Goal: Task Accomplishment & Management: Manage account settings

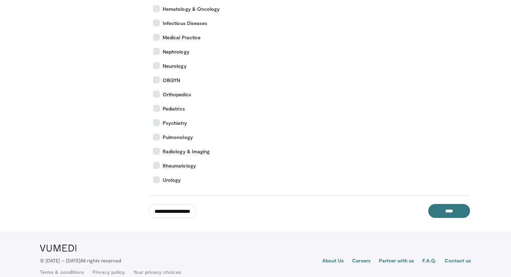
scroll to position [259, 0]
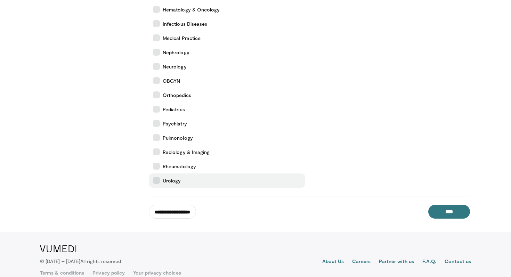
click at [157, 179] on icon at bounding box center [156, 180] width 7 height 7
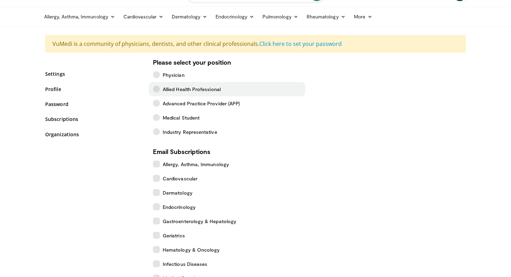
scroll to position [0, 0]
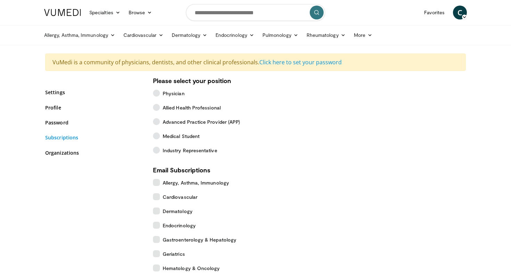
click at [60, 139] on link "Subscriptions" at bounding box center [93, 137] width 97 height 7
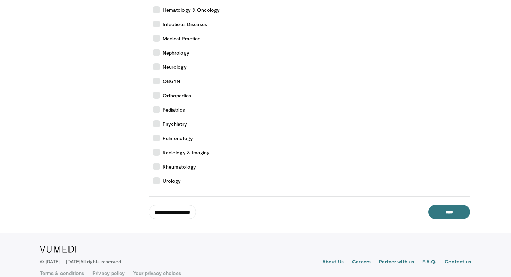
scroll to position [269, 0]
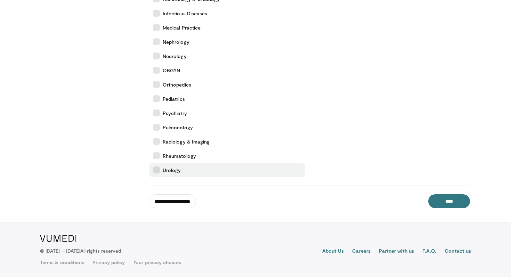
click at [157, 170] on icon at bounding box center [156, 170] width 7 height 7
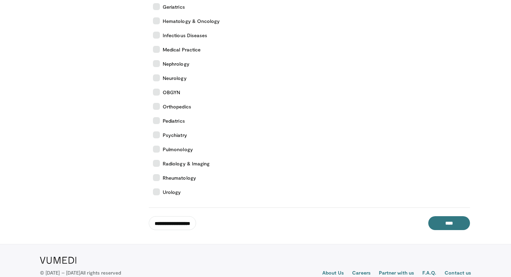
scroll to position [247, 0]
click at [196, 226] on input "**********" at bounding box center [172, 224] width 47 height 14
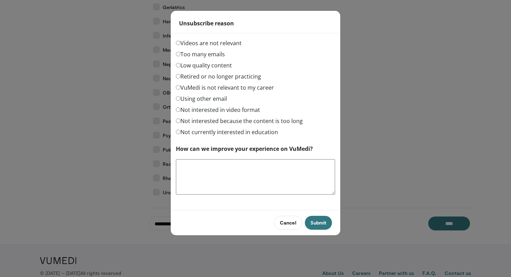
click at [191, 165] on textarea "How can we improve your experience on VuMedi?" at bounding box center [255, 176] width 159 height 35
type textarea "**********"
click at [315, 222] on button "Submit" at bounding box center [318, 223] width 27 height 14
